Goal: Task Accomplishment & Management: Use online tool/utility

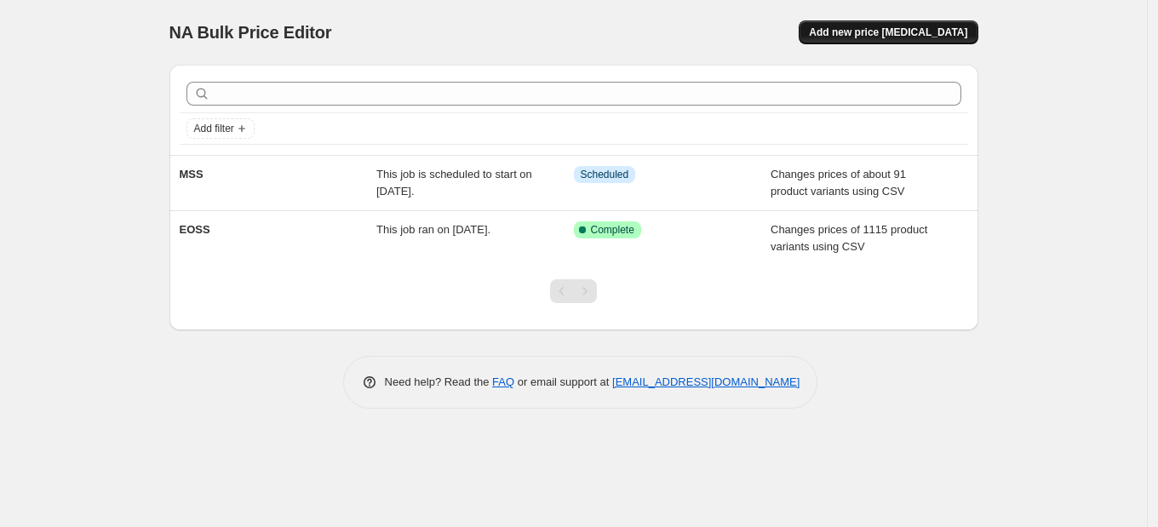
click at [911, 34] on span "Add new price [MEDICAL_DATA]" at bounding box center [888, 33] width 158 height 14
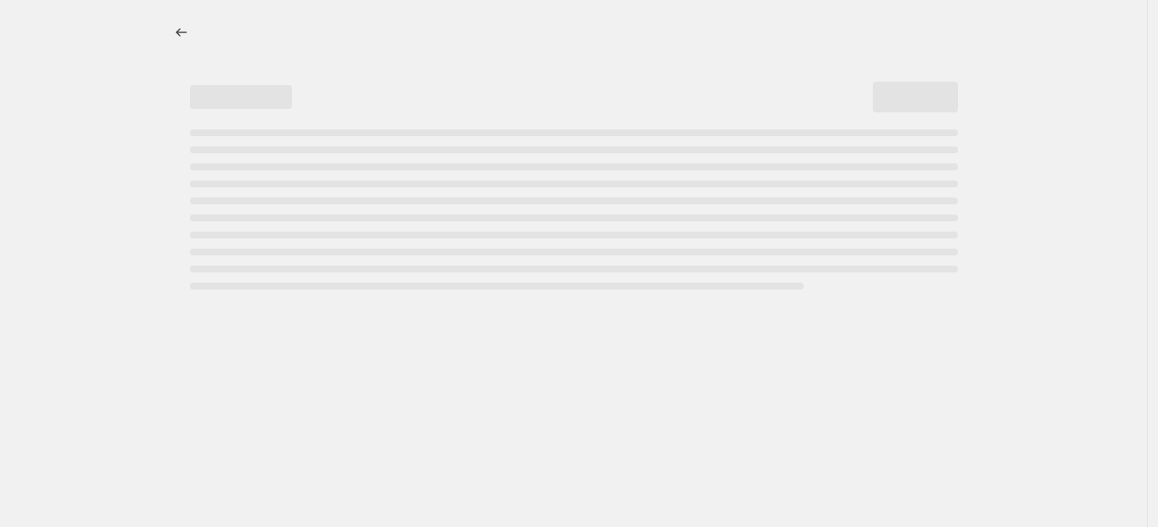
select select "percentage"
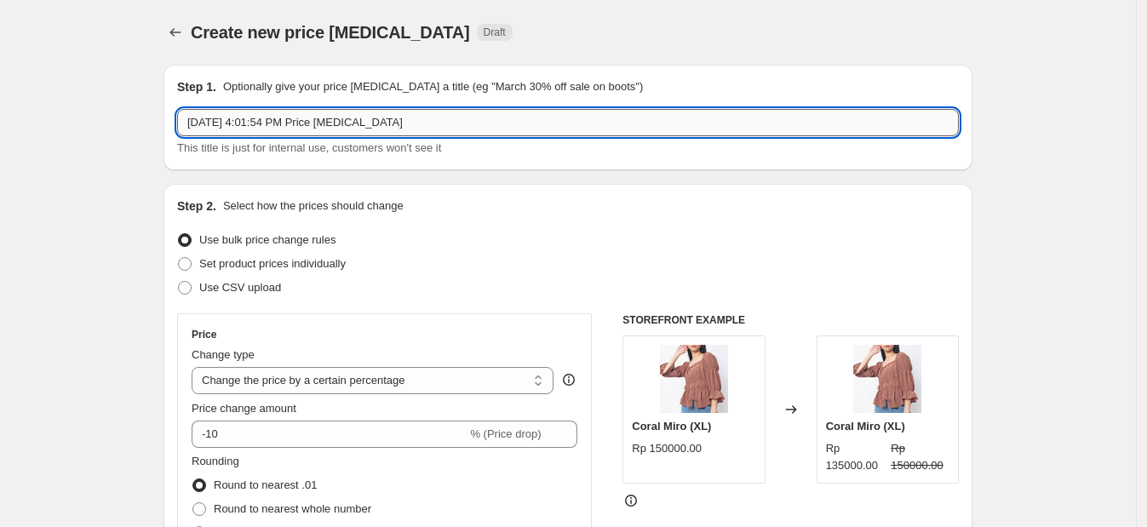
click at [245, 135] on input "[DATE] 4:01:54 PM Price [MEDICAL_DATA]" at bounding box center [567, 122] width 781 height 27
type input "MSS 2"
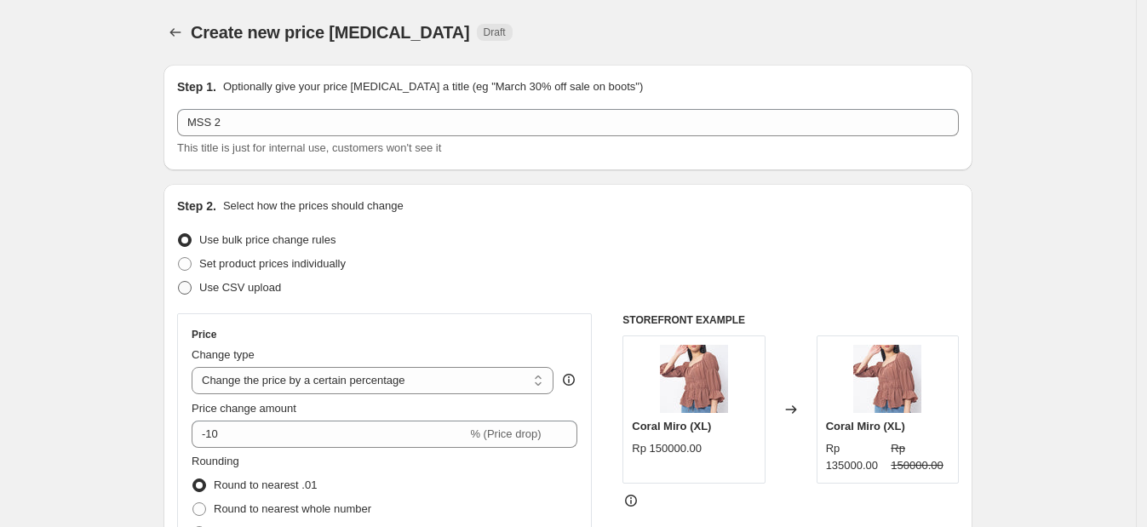
click at [259, 293] on span "Use CSV upload" at bounding box center [240, 287] width 82 height 13
click at [179, 282] on input "Use CSV upload" at bounding box center [178, 281] width 1 height 1
radio input "true"
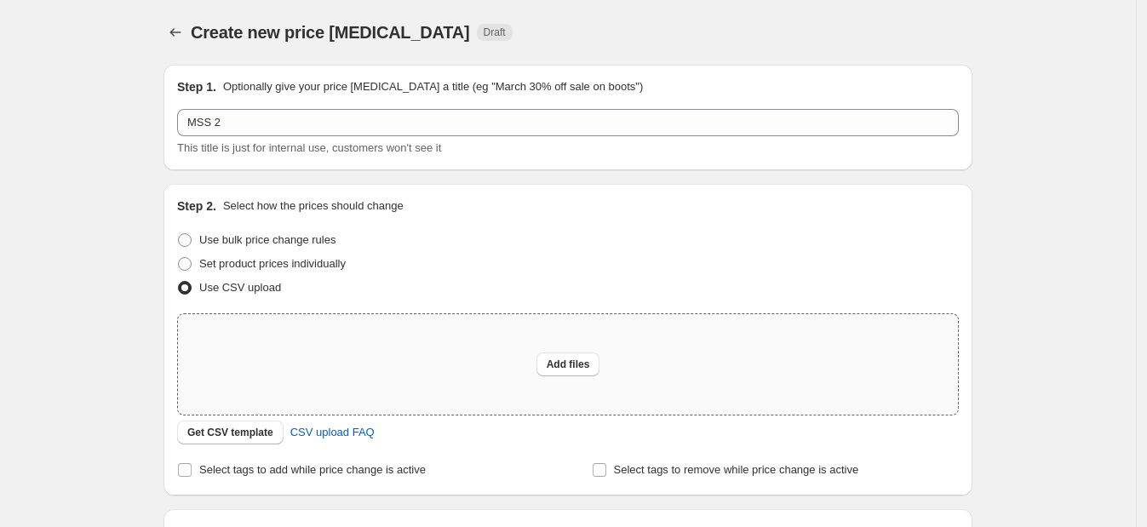
click at [269, 361] on div "Add files" at bounding box center [568, 364] width 780 height 100
type input "C:\fakepath\csv_template_user_14254 (2).csv"
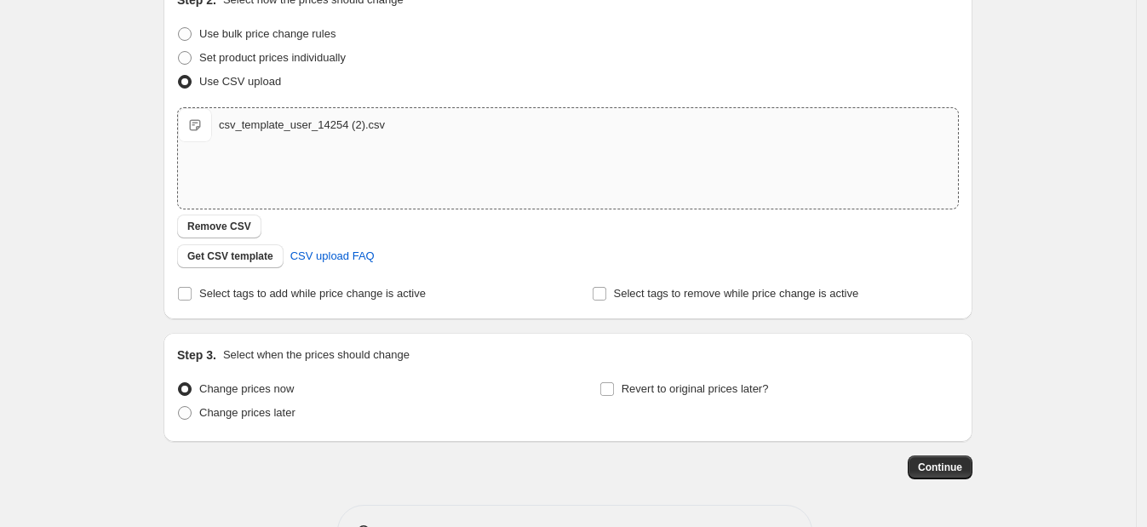
scroll to position [212, 0]
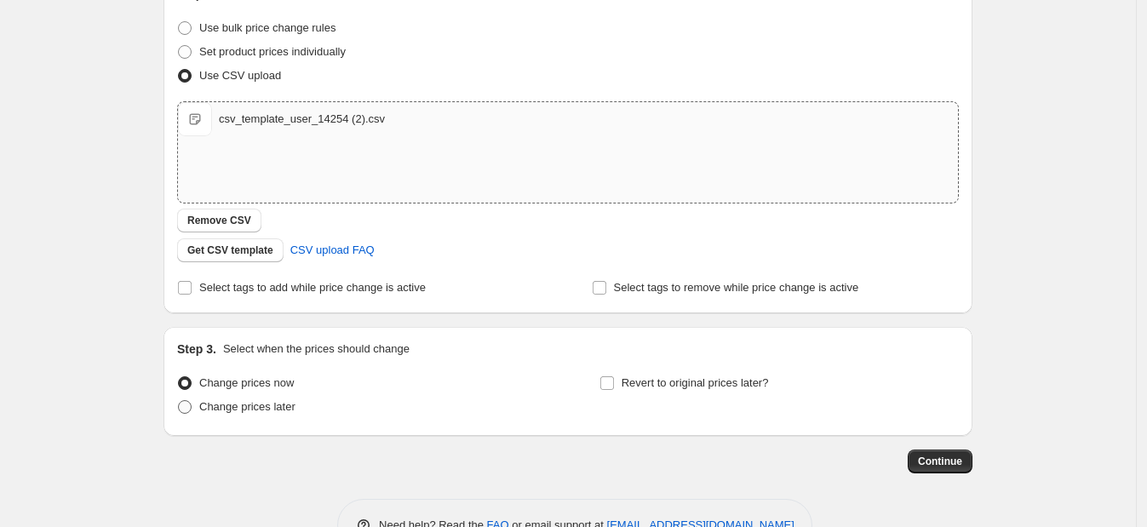
click at [281, 404] on span "Change prices later" at bounding box center [247, 406] width 96 height 13
click at [179, 401] on input "Change prices later" at bounding box center [178, 400] width 1 height 1
radio input "true"
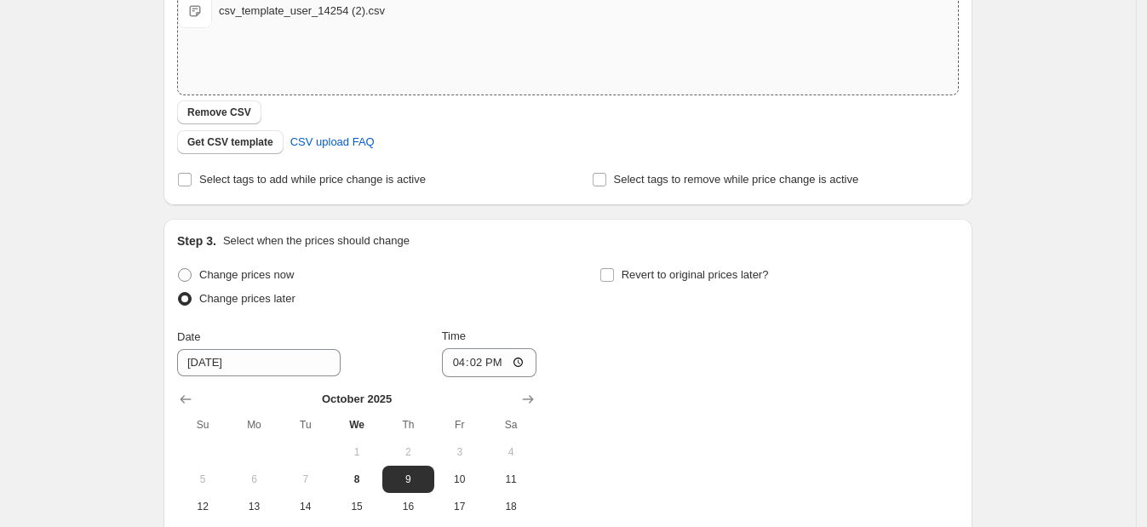
scroll to position [425, 0]
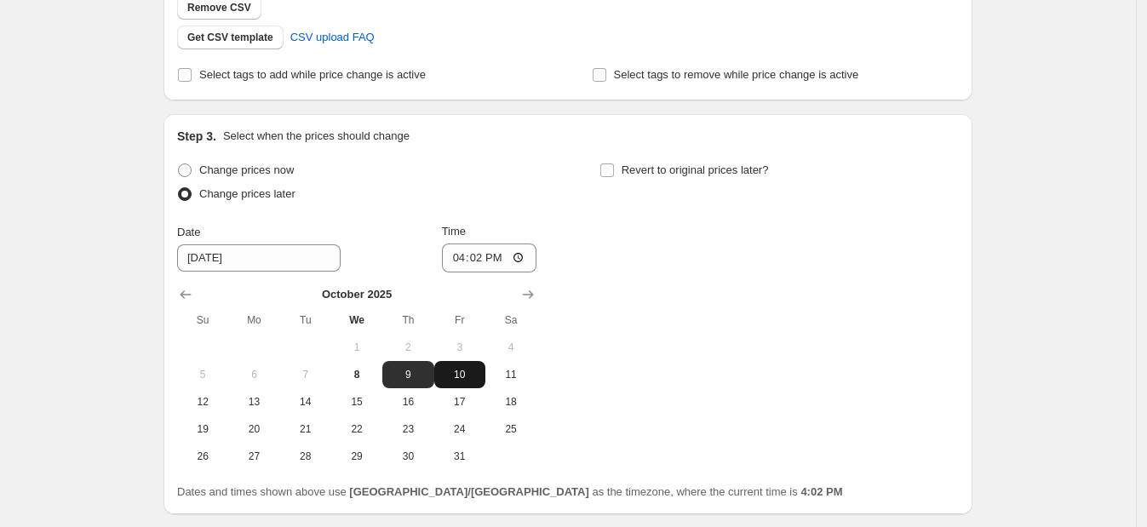
click at [478, 379] on span "10" at bounding box center [459, 375] width 37 height 14
type input "[DATE]"
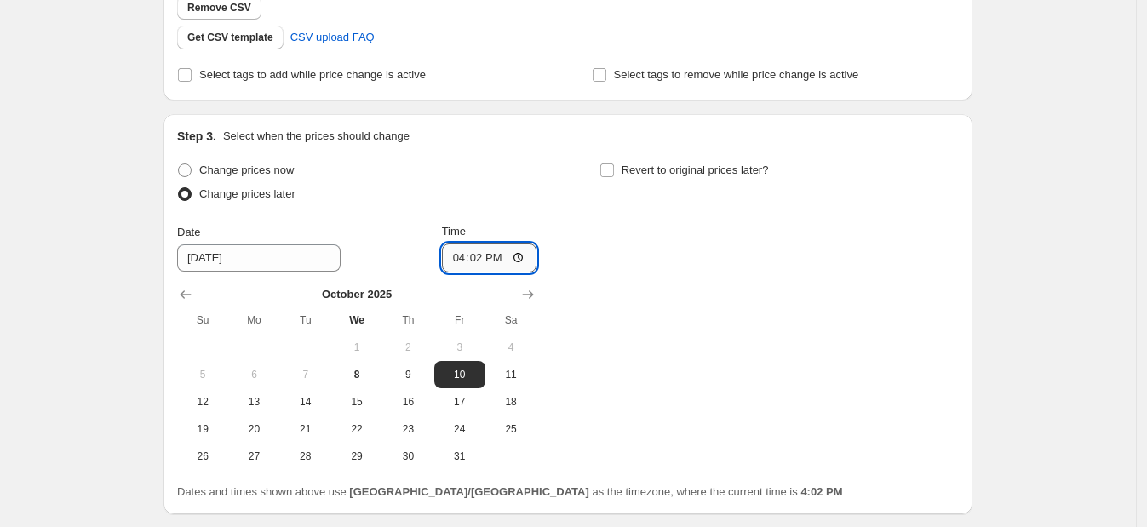
click at [478, 256] on input "16:02" at bounding box center [489, 257] width 95 height 29
click at [492, 260] on input "16:02" at bounding box center [489, 257] width 95 height 29
click at [496, 260] on input "16:02" at bounding box center [489, 257] width 95 height 29
click at [524, 256] on input "16:02" at bounding box center [489, 257] width 95 height 29
type input "00:00"
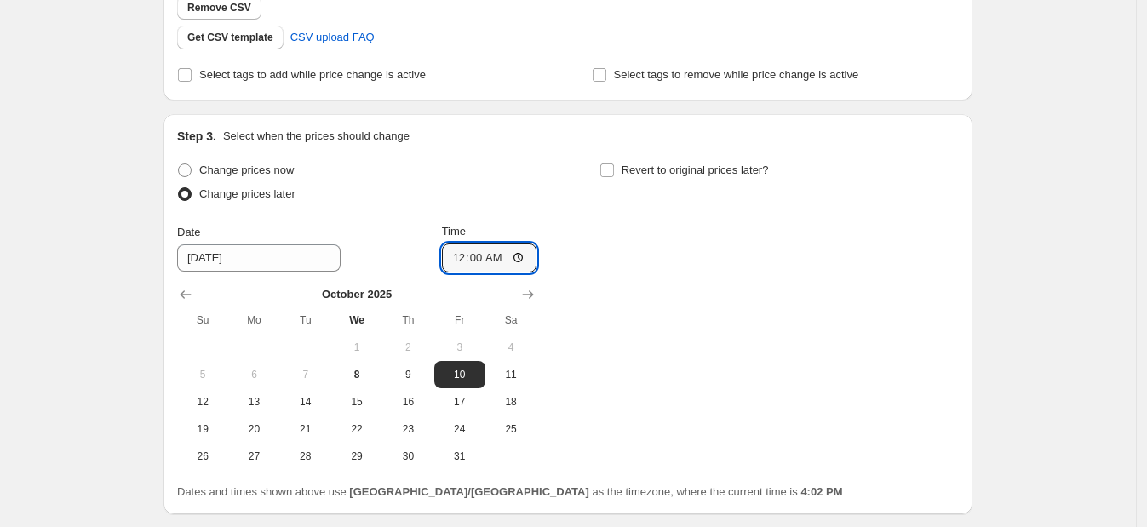
click at [657, 342] on div "Change prices now Change prices later Date [DATE] Time 00:00 [DATE] Su Mo Tu We…" at bounding box center [567, 314] width 781 height 312
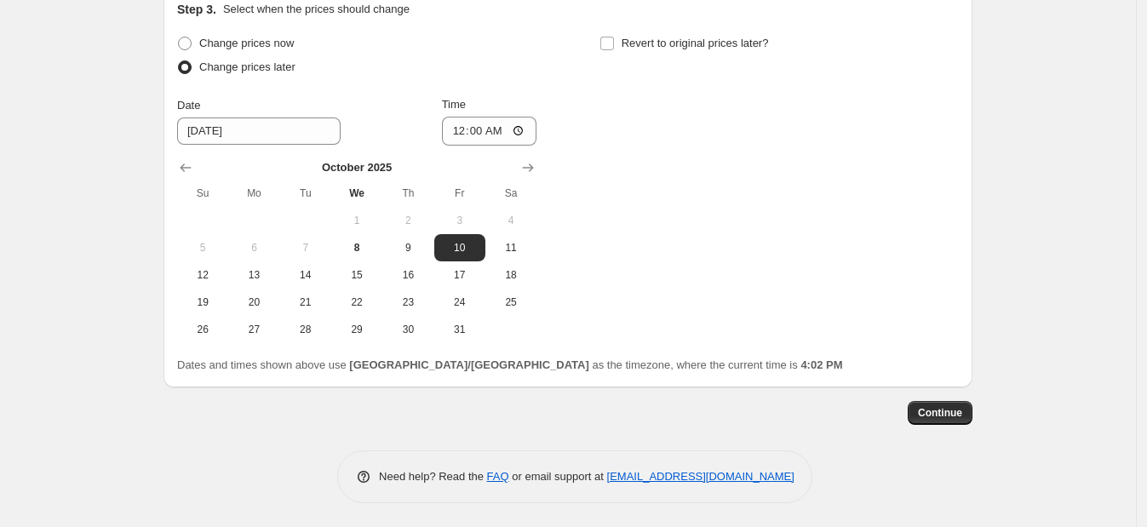
scroll to position [552, 0]
click at [936, 413] on span "Continue" at bounding box center [940, 412] width 44 height 14
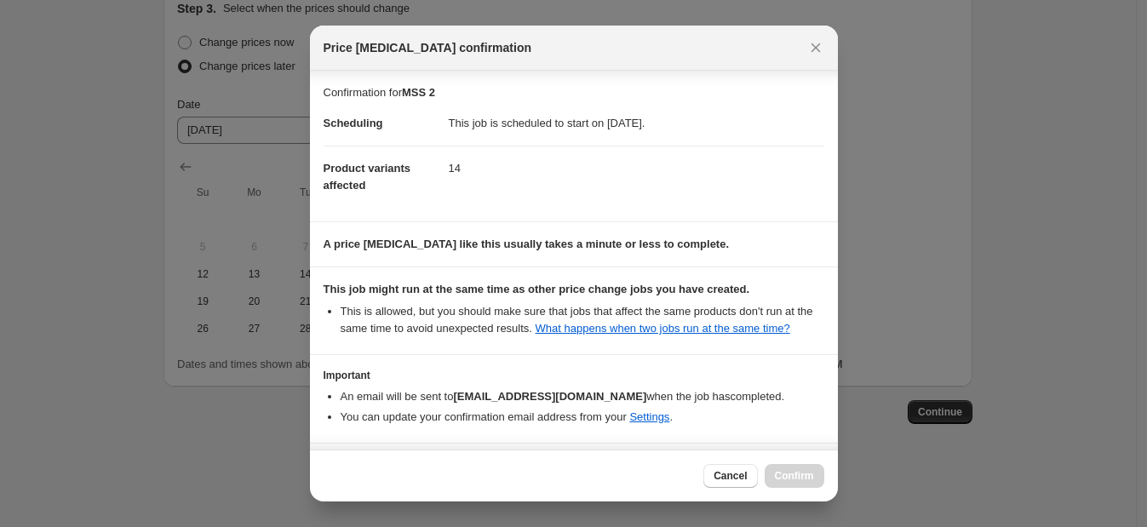
scroll to position [60, 0]
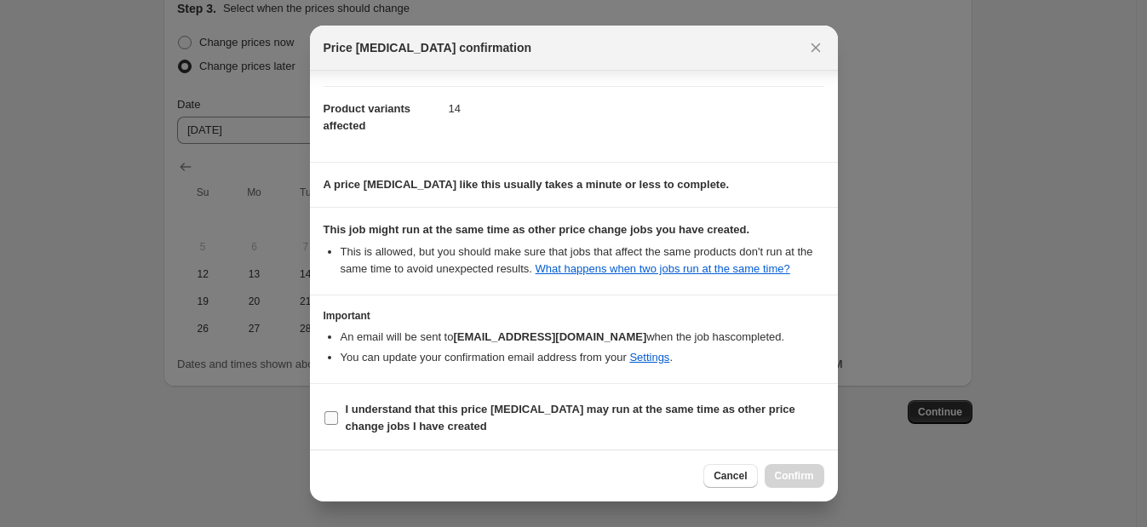
click at [339, 415] on label "I understand that this price [MEDICAL_DATA] may run at the same time as other p…" at bounding box center [573, 418] width 501 height 41
click at [338, 415] on input "I understand that this price [MEDICAL_DATA] may run at the same time as other p…" at bounding box center [331, 418] width 14 height 14
checkbox input "true"
click at [801, 477] on span "Confirm" at bounding box center [794, 476] width 39 height 14
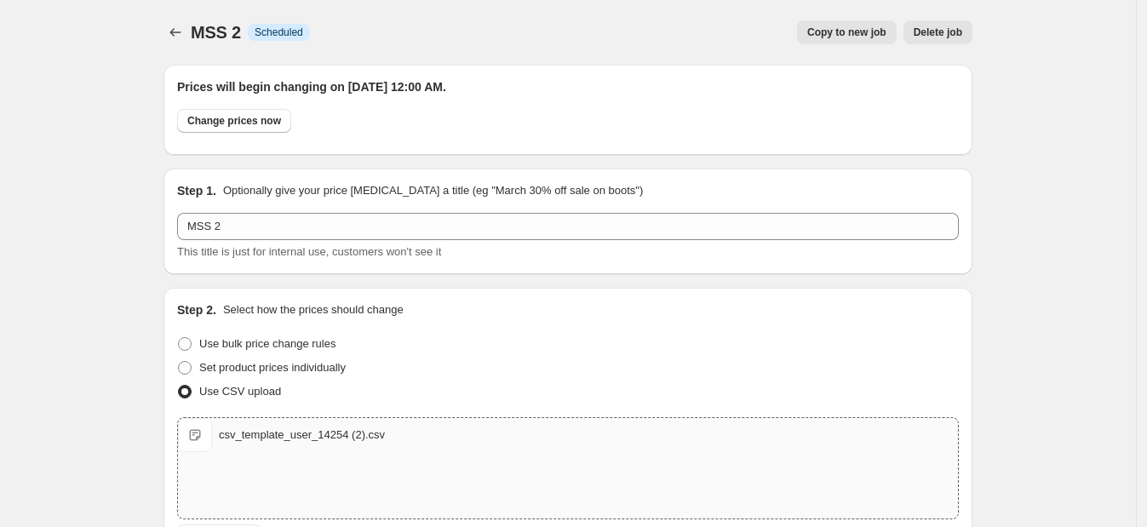
scroll to position [552, 0]
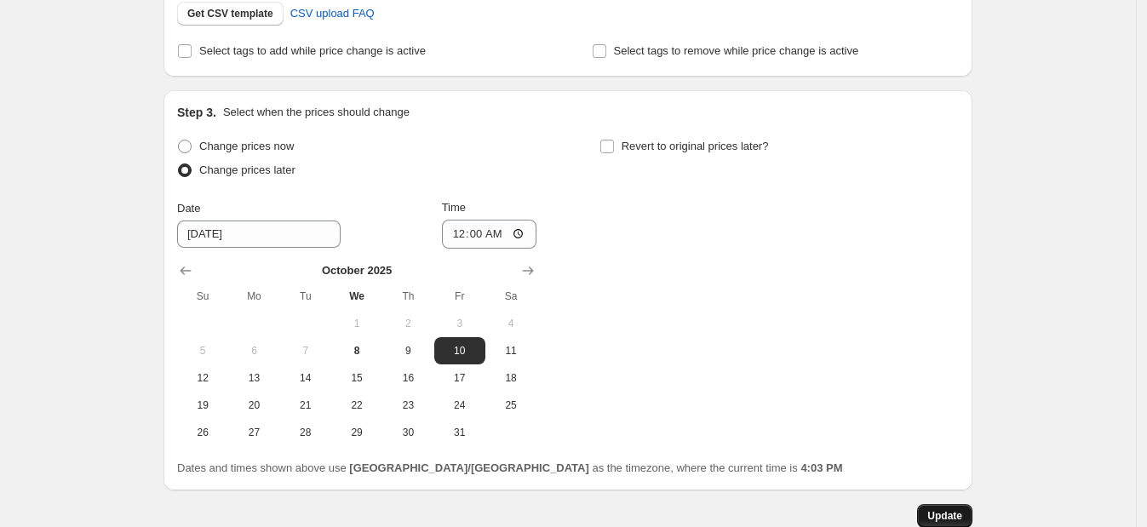
click at [970, 515] on button "Update" at bounding box center [944, 516] width 55 height 24
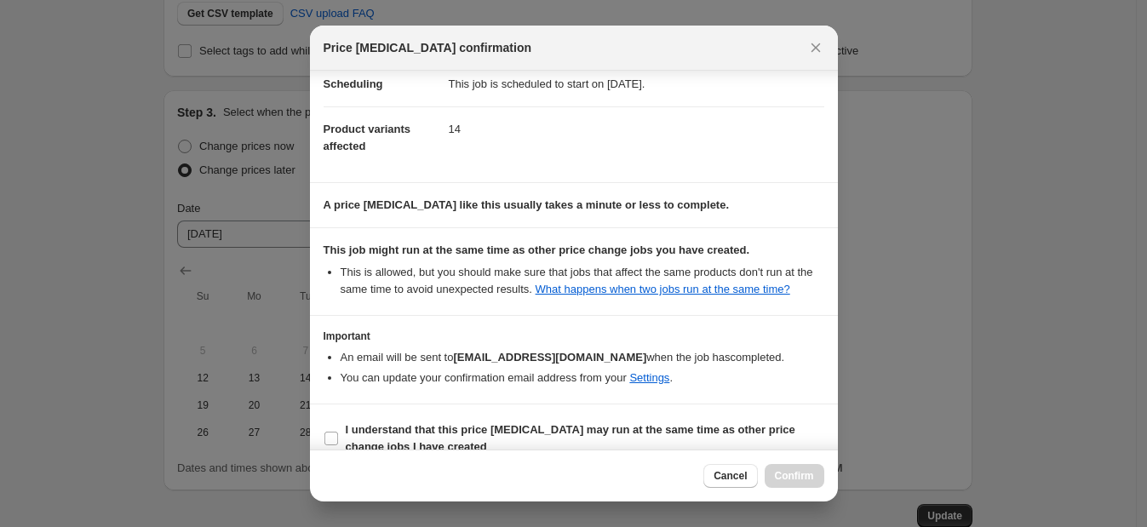
scroll to position [60, 0]
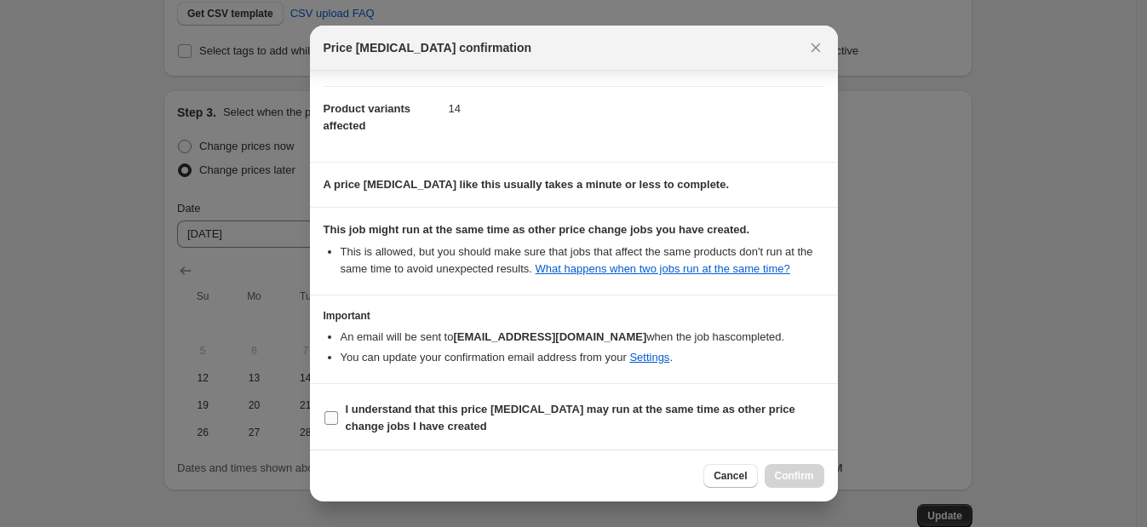
click at [336, 410] on span ":r24:" at bounding box center [330, 417] width 15 height 15
click at [336, 411] on input "I understand that this price [MEDICAL_DATA] may run at the same time as other p…" at bounding box center [331, 418] width 14 height 14
checkbox input "true"
click at [792, 472] on span "Confirm" at bounding box center [794, 476] width 39 height 14
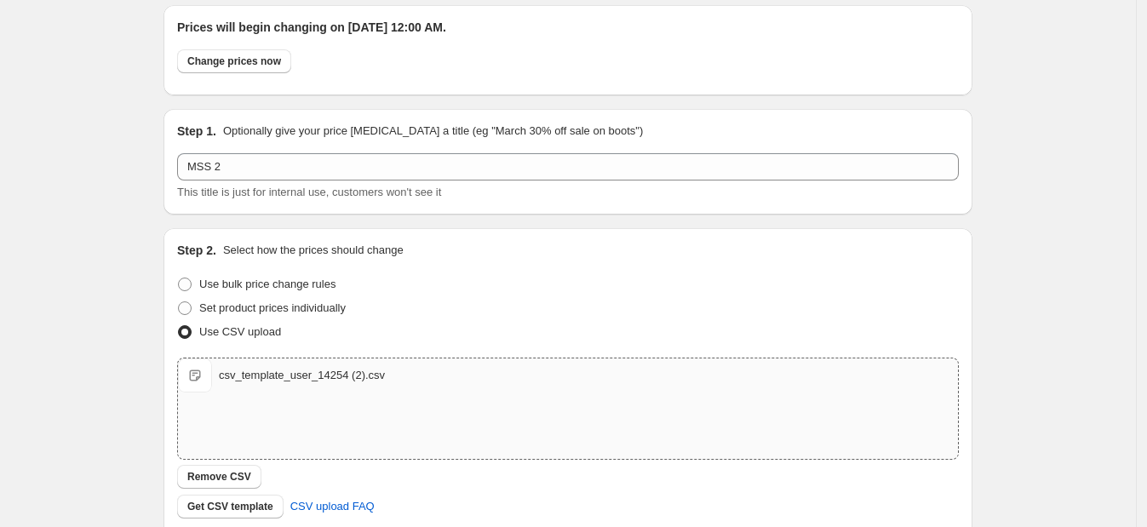
scroll to position [0, 0]
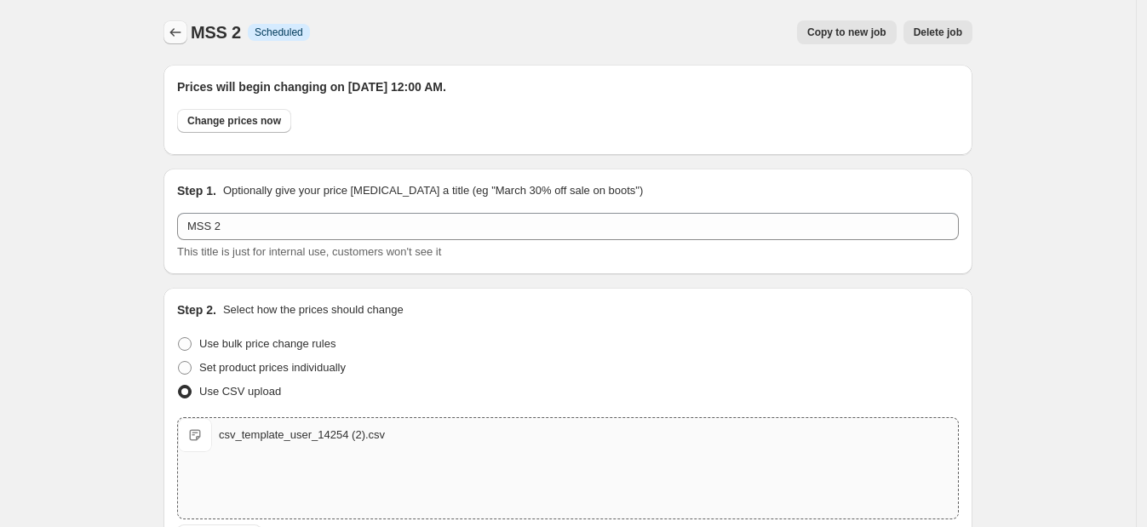
click at [179, 25] on icon "Price change jobs" at bounding box center [175, 32] width 17 height 17
